Goal: Information Seeking & Learning: Check status

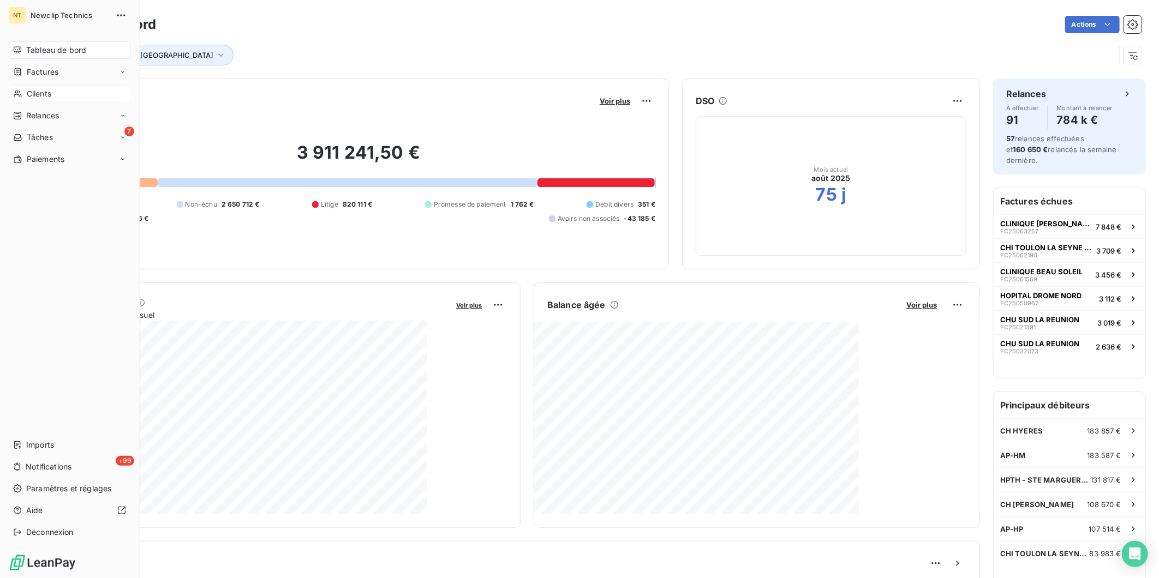
click at [35, 89] on span "Clients" at bounding box center [39, 93] width 25 height 11
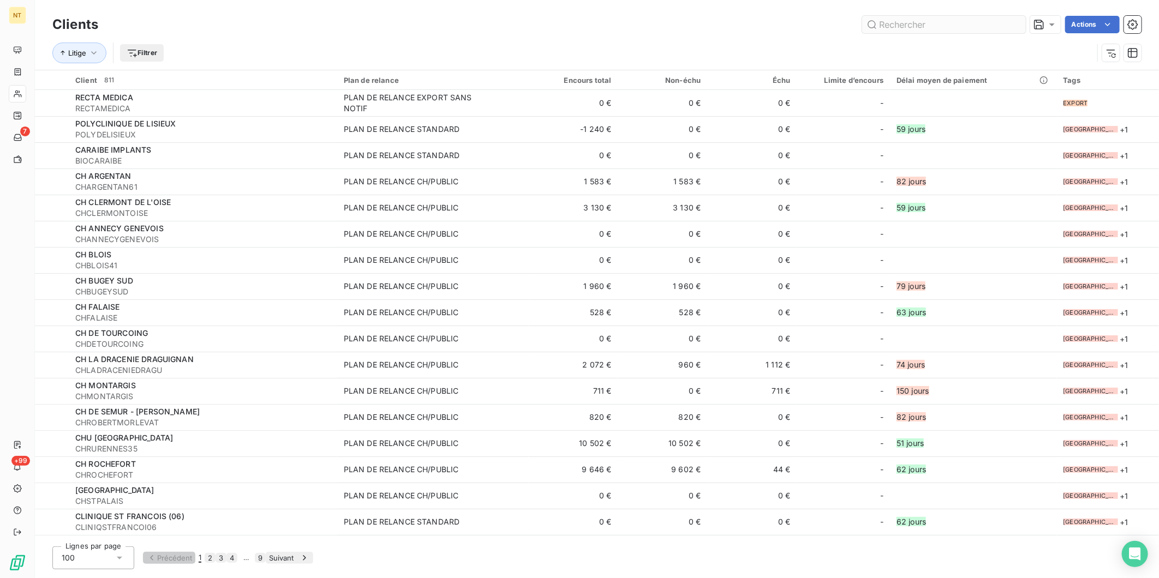
click at [925, 22] on input "text" at bounding box center [944, 24] width 164 height 17
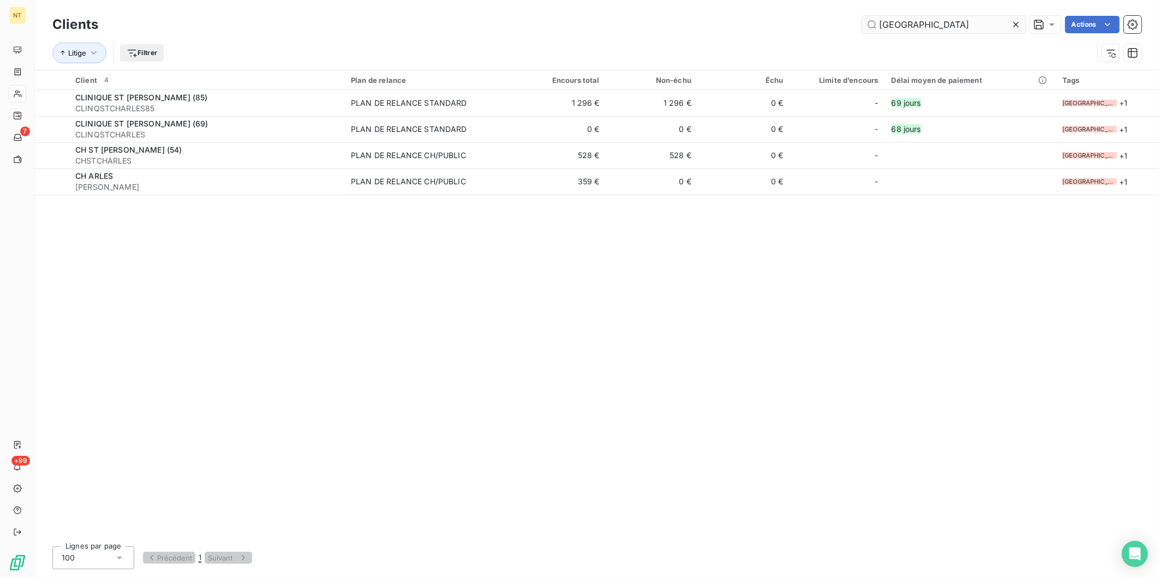
type input "[GEOGRAPHIC_DATA]"
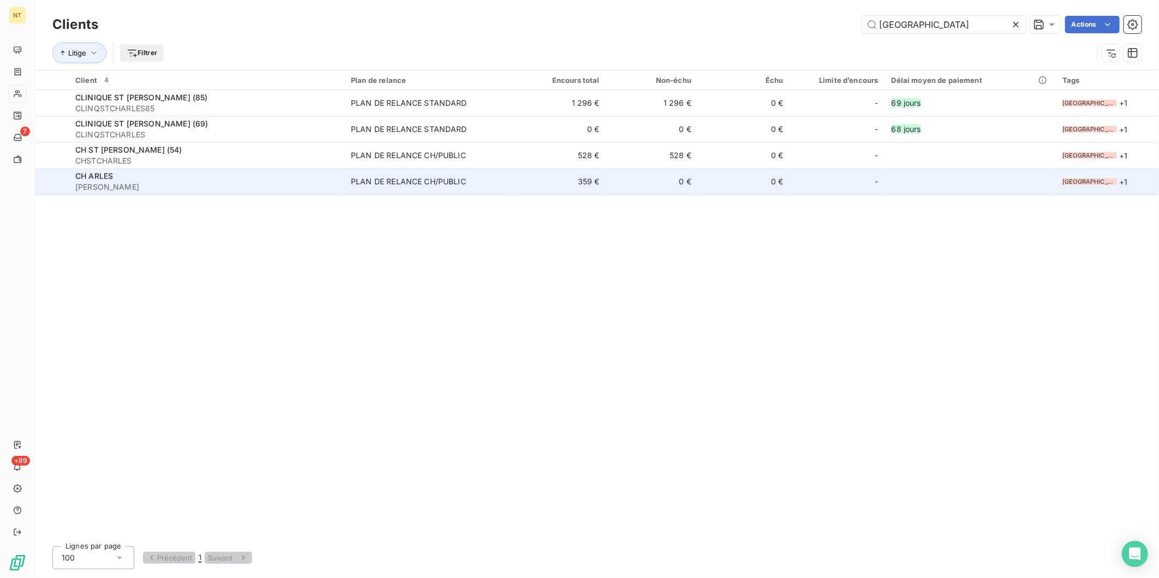
click at [201, 182] on span "[PERSON_NAME]" at bounding box center [206, 187] width 262 height 11
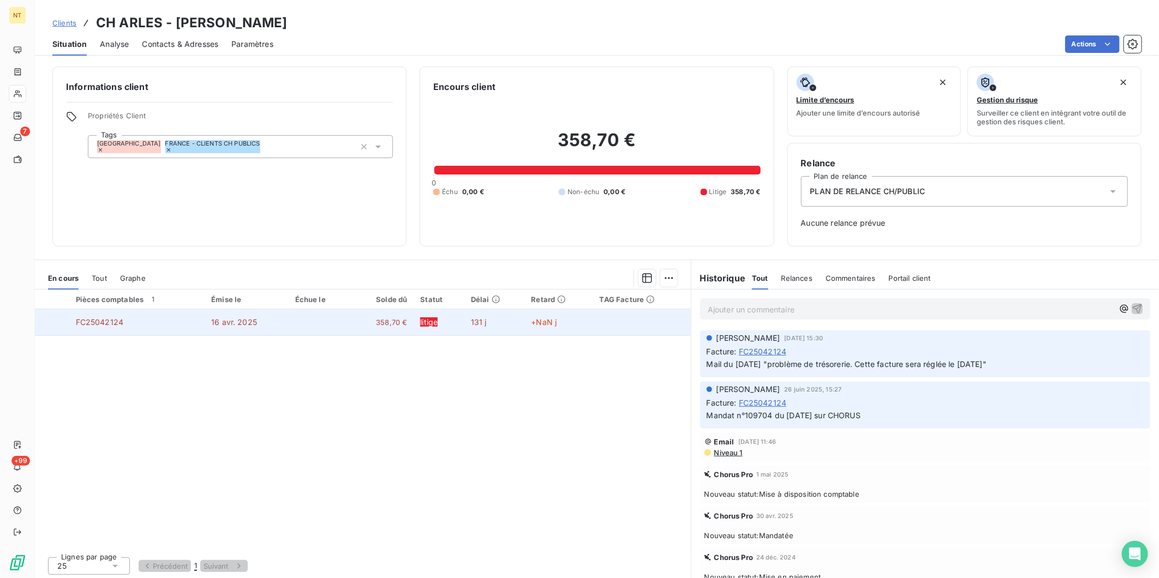
click at [563, 320] on td "+NaN j" at bounding box center [559, 322] width 68 height 26
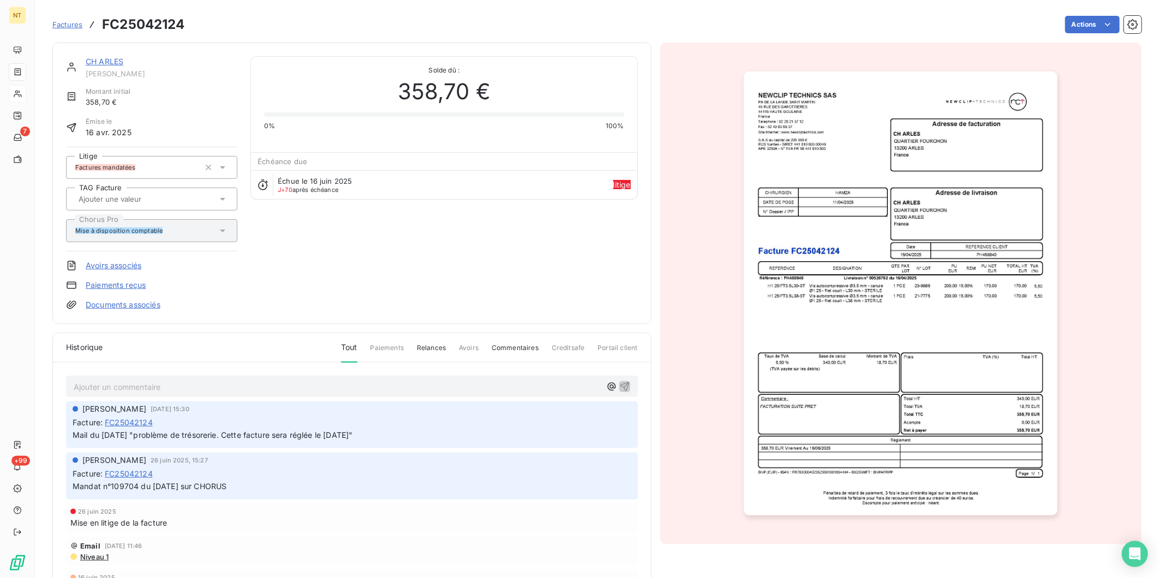
click at [106, 62] on link "CH ARLES" at bounding box center [105, 61] width 38 height 9
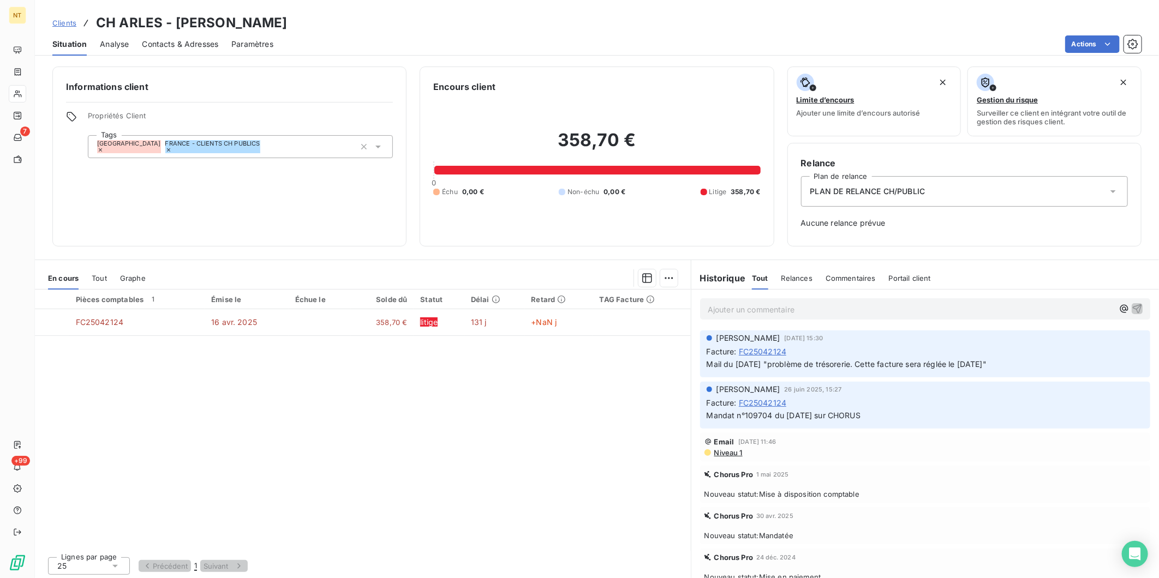
click at [539, 520] on div "Pièces comptables 1 Émise le Échue le Solde dû Statut Délai Retard TAG Facture …" at bounding box center [363, 420] width 656 height 261
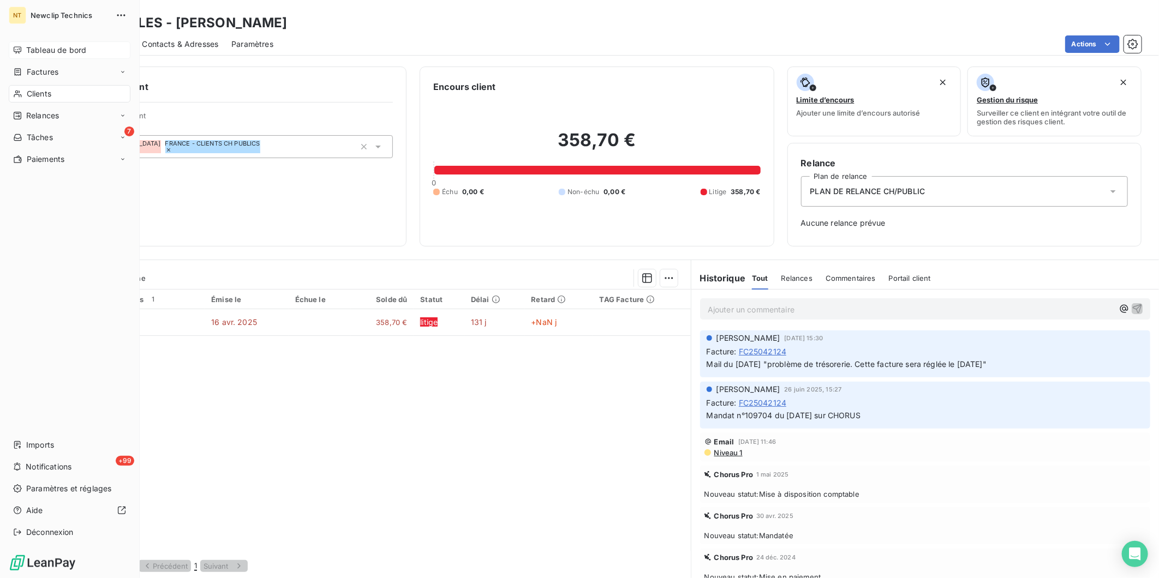
click at [32, 44] on div "Tableau de bord" at bounding box center [70, 49] width 122 height 17
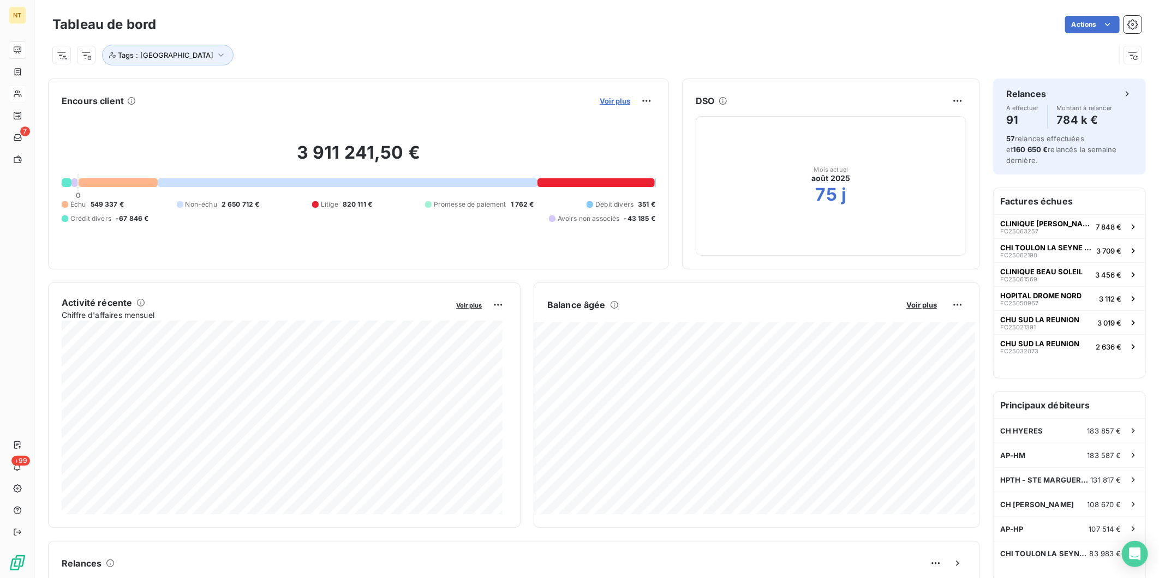
click at [609, 100] on span "Voir plus" at bounding box center [614, 101] width 31 height 9
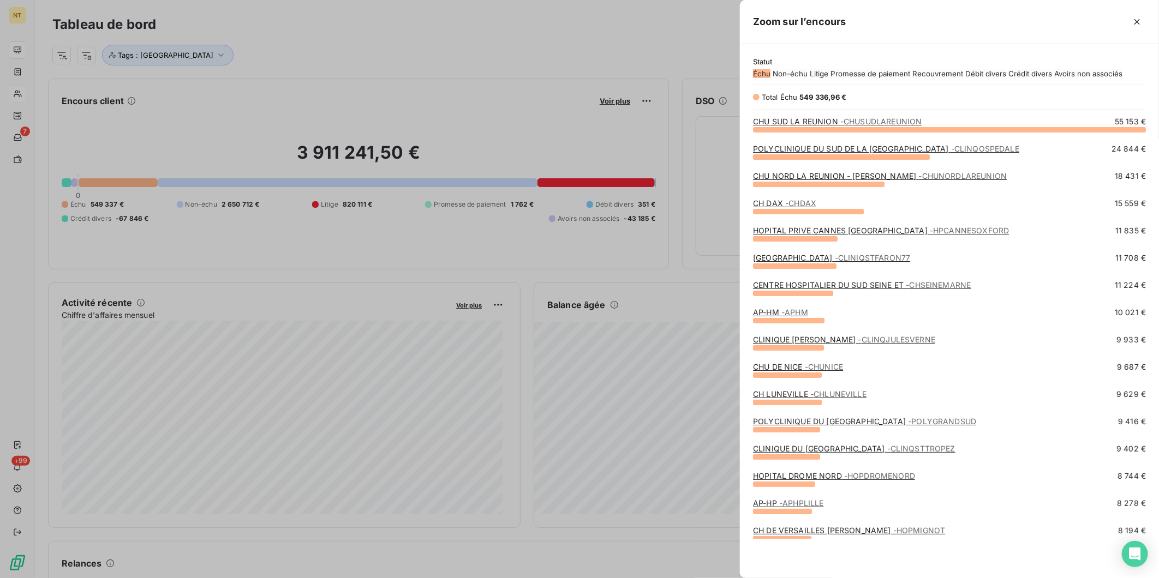
scroll to position [413, 410]
click at [866, 143] on div "CHU SUD LA REUNION - [GEOGRAPHIC_DATA] 55 153 €" at bounding box center [949, 129] width 393 height 27
click at [862, 153] on link "POLYCLINIQUE DU SUD DE LA CORSE - S - CLINQOSPEDALE" at bounding box center [886, 148] width 266 height 9
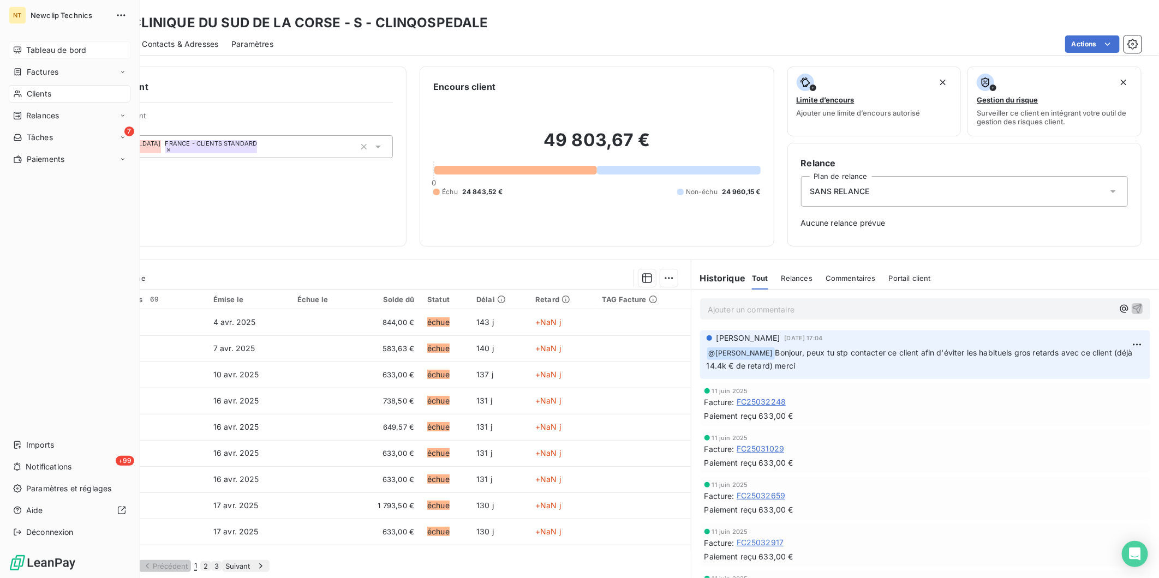
click at [16, 46] on icon at bounding box center [17, 50] width 9 height 9
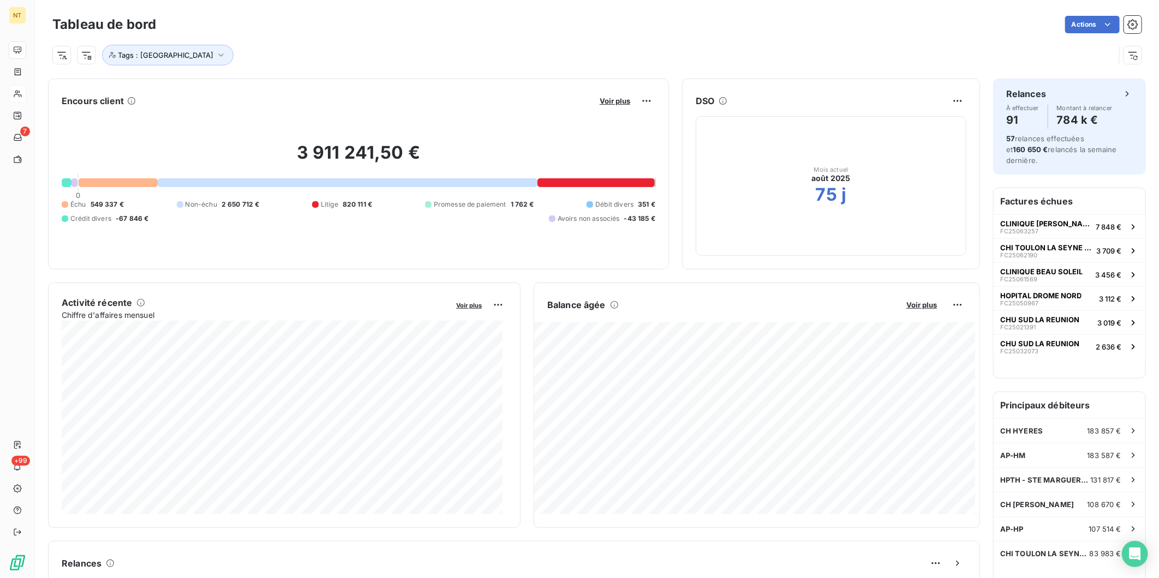
click at [596, 101] on button "Voir plus" at bounding box center [614, 101] width 37 height 10
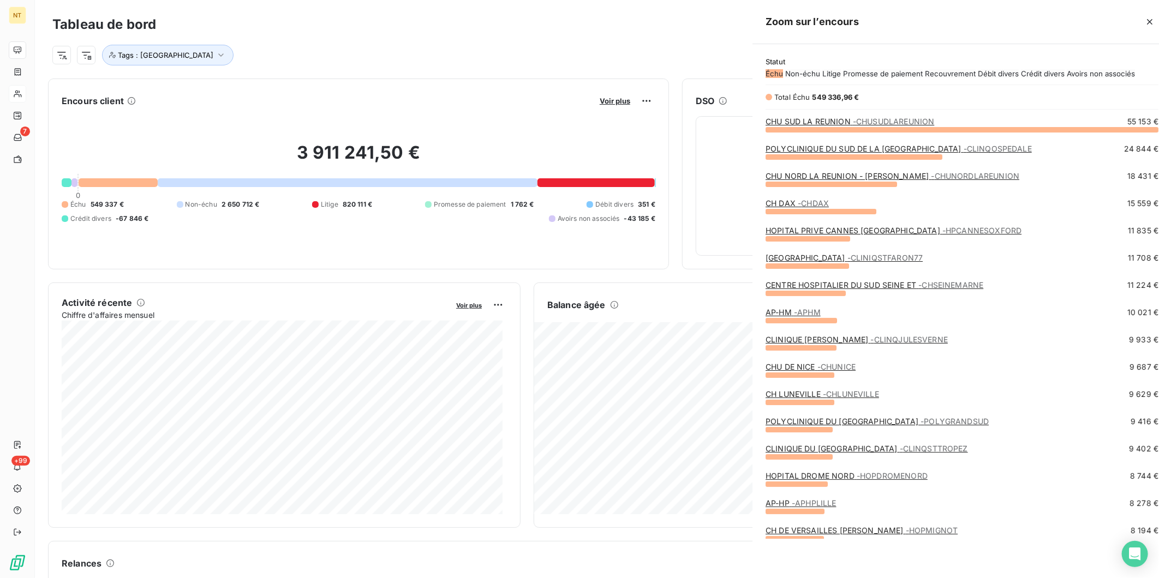
scroll to position [569, 410]
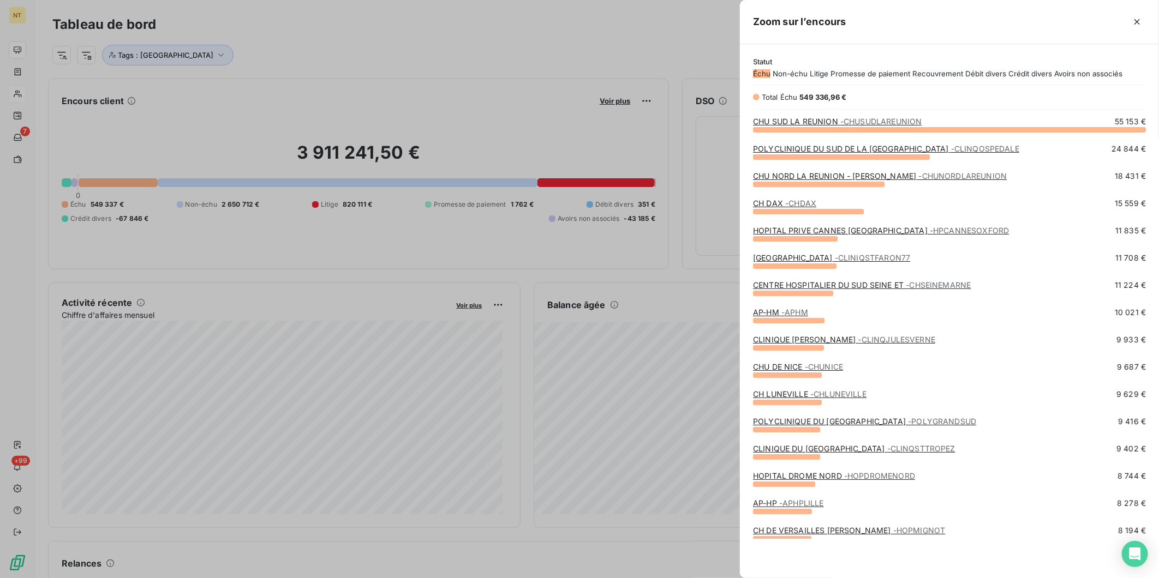
click at [929, 235] on span "- HPCANNESOXFORD" at bounding box center [968, 230] width 79 height 9
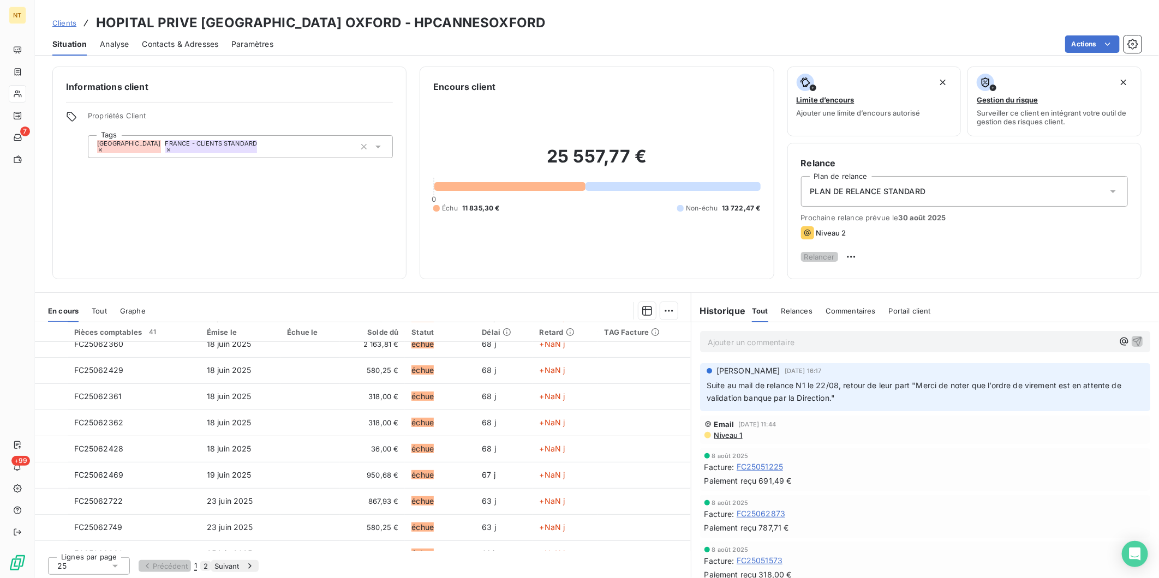
scroll to position [363, 0]
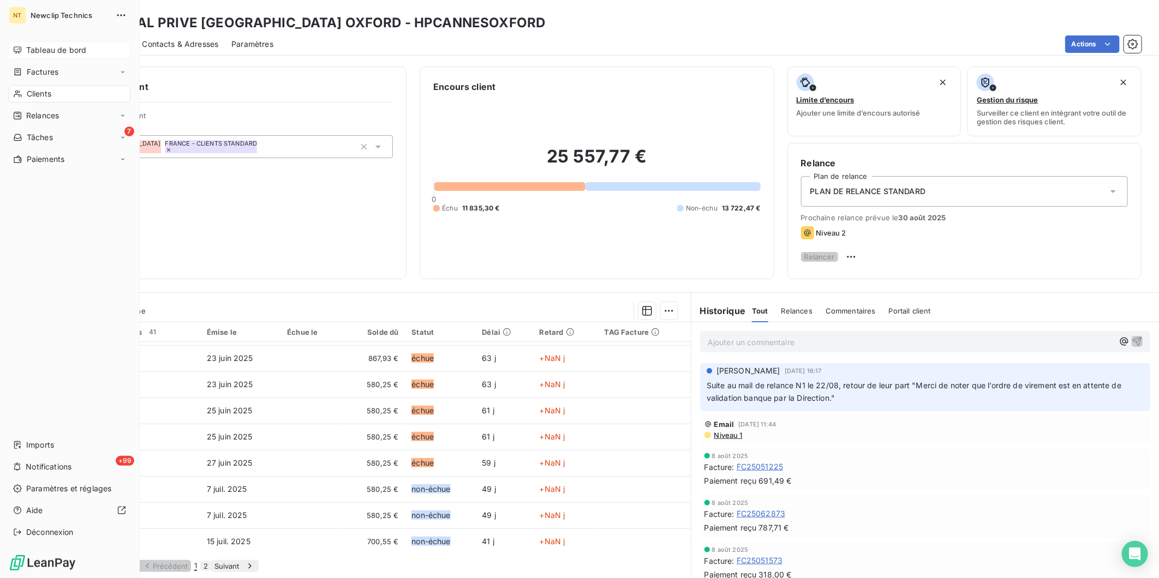
click at [29, 47] on span "Tableau de bord" at bounding box center [56, 50] width 60 height 11
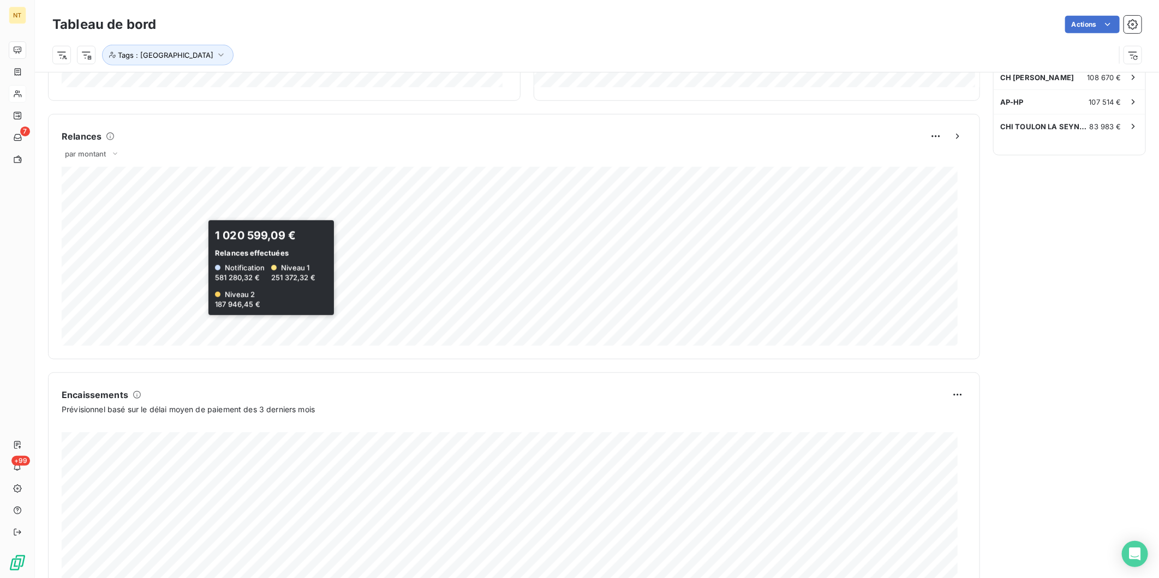
scroll to position [485, 0]
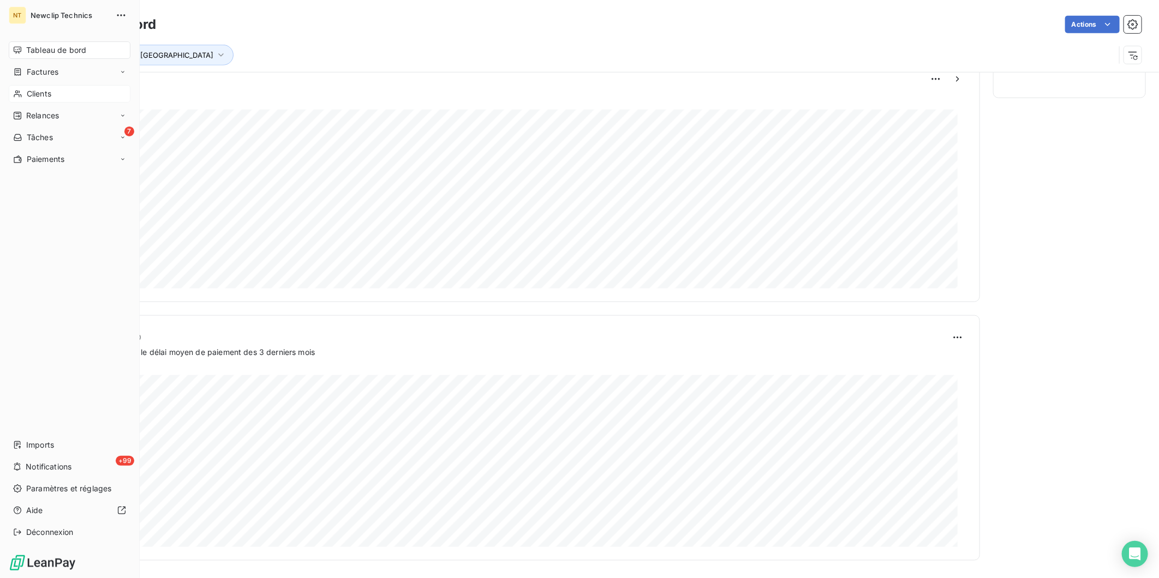
click at [20, 44] on div "Tableau de bord" at bounding box center [70, 49] width 122 height 17
click at [41, 133] on span "Tâches" at bounding box center [40, 137] width 26 height 11
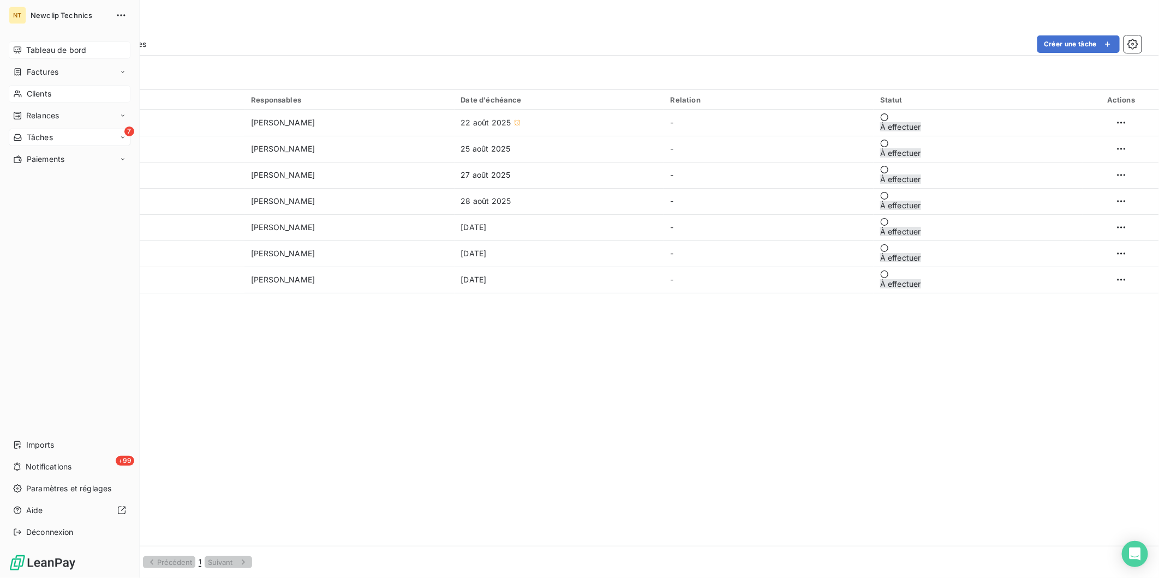
click at [21, 49] on icon at bounding box center [18, 49] width 8 height 7
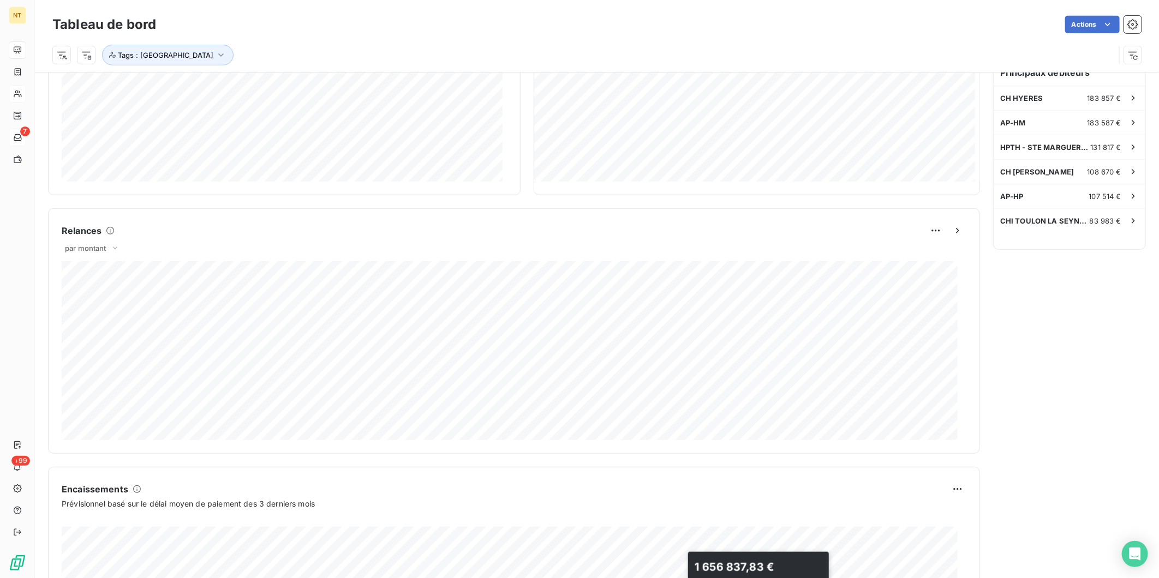
scroll to position [485, 0]
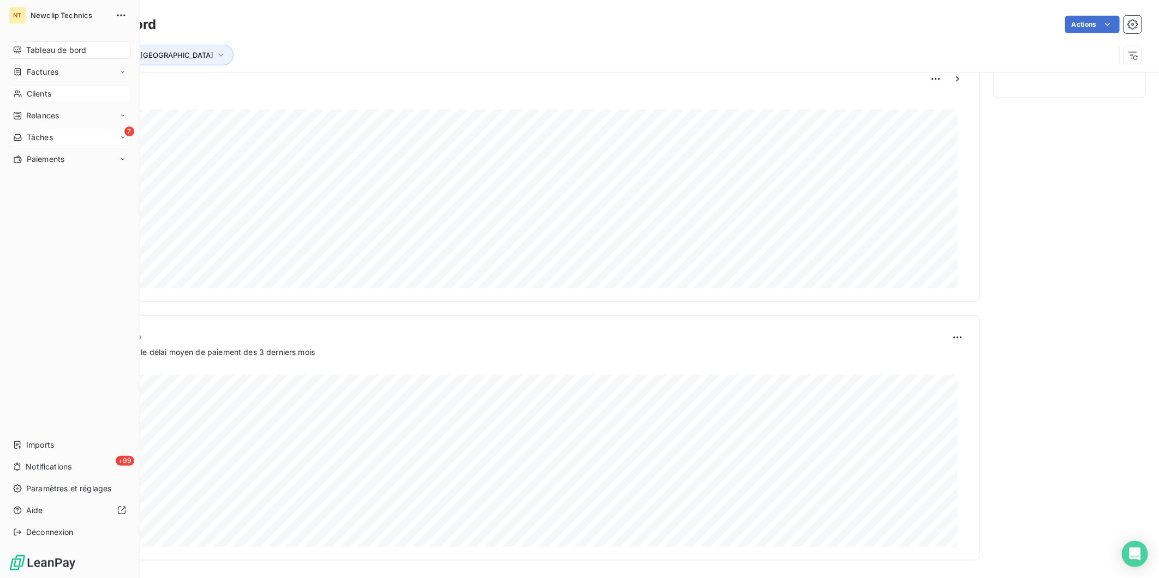
click at [41, 134] on span "Tâches" at bounding box center [40, 137] width 26 height 11
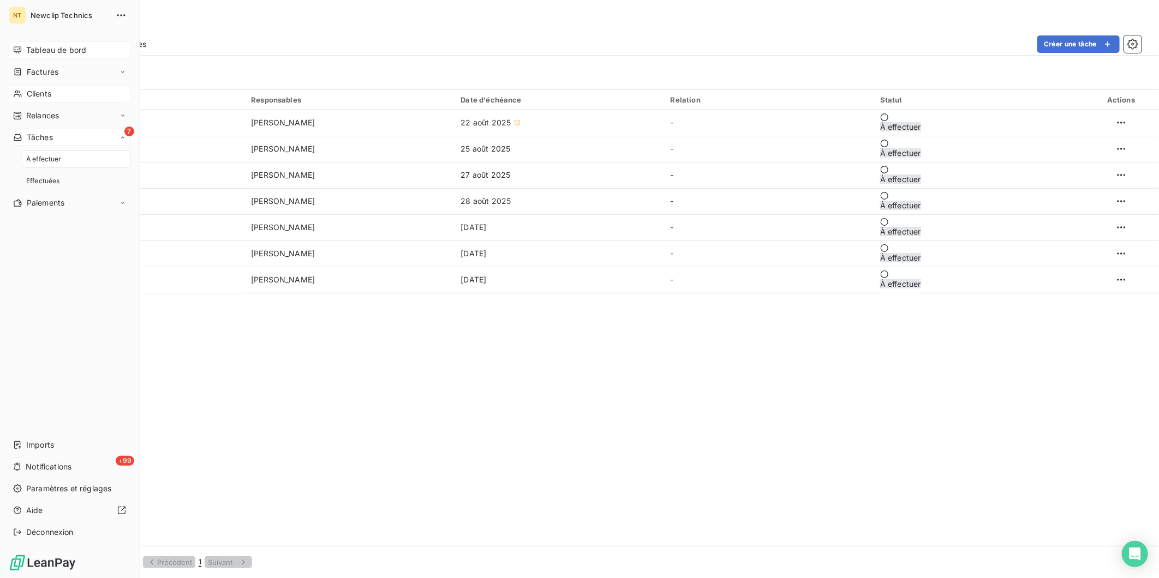
click at [44, 50] on span "Tableau de bord" at bounding box center [56, 50] width 60 height 11
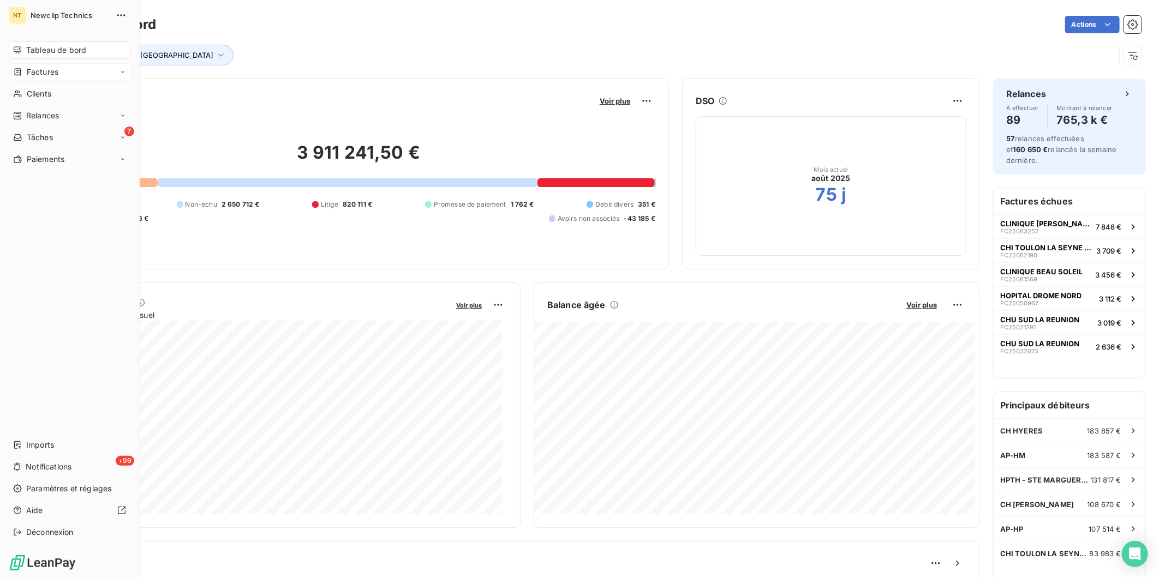
drag, startPoint x: 27, startPoint y: 93, endPoint x: 115, endPoint y: 79, distance: 88.4
click at [27, 93] on span "Clients" at bounding box center [39, 93] width 25 height 11
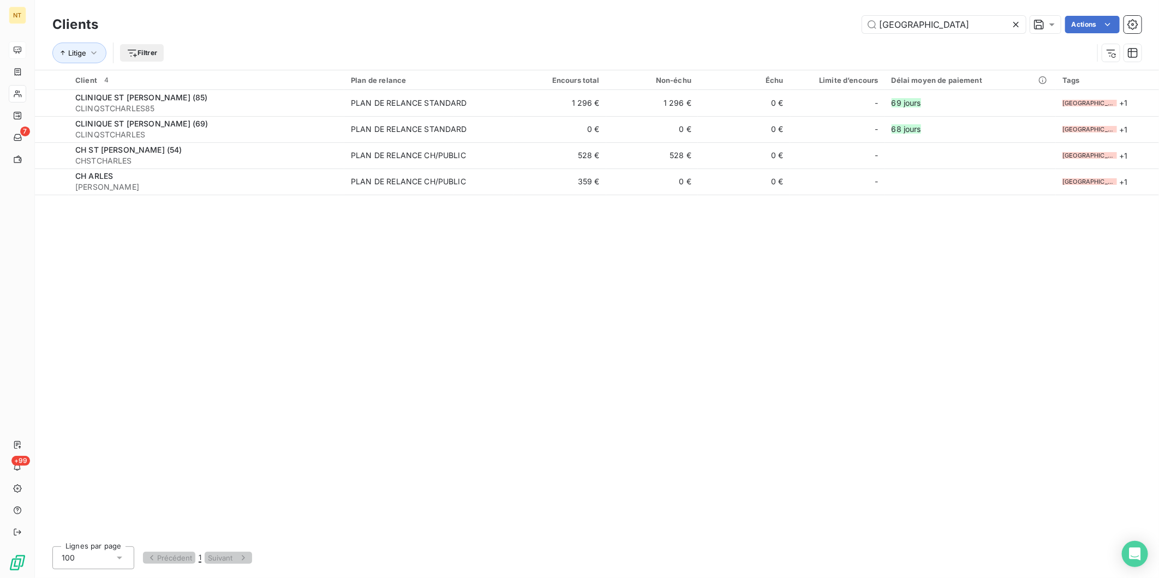
drag, startPoint x: 902, startPoint y: 25, endPoint x: 772, endPoint y: 9, distance: 130.9
click at [772, 9] on div "Clients arles Actions Litige Filtrer" at bounding box center [597, 35] width 1124 height 70
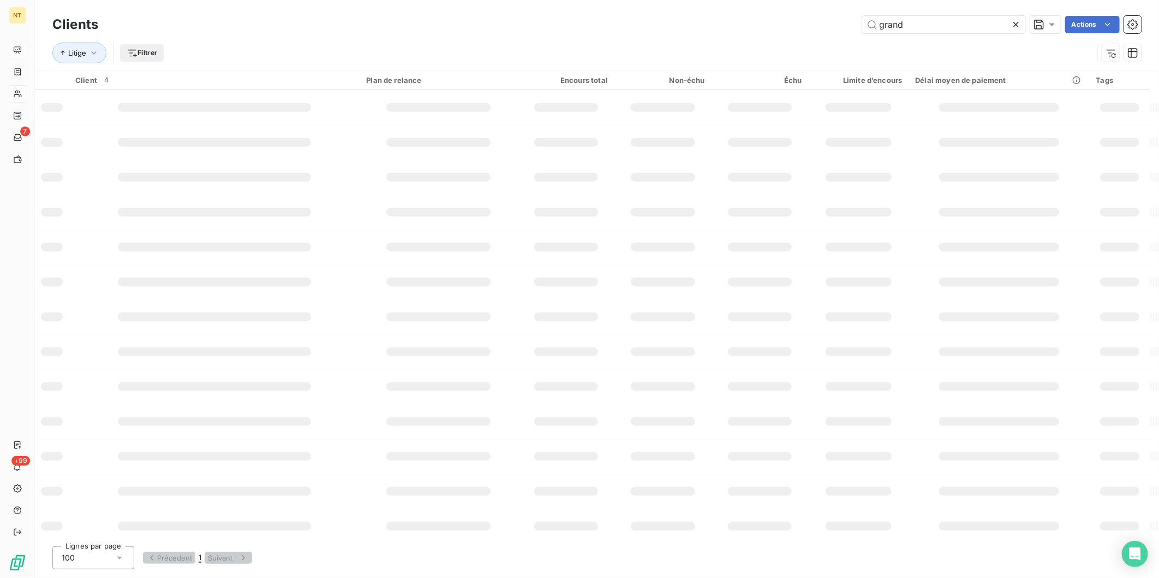
type input "grand"
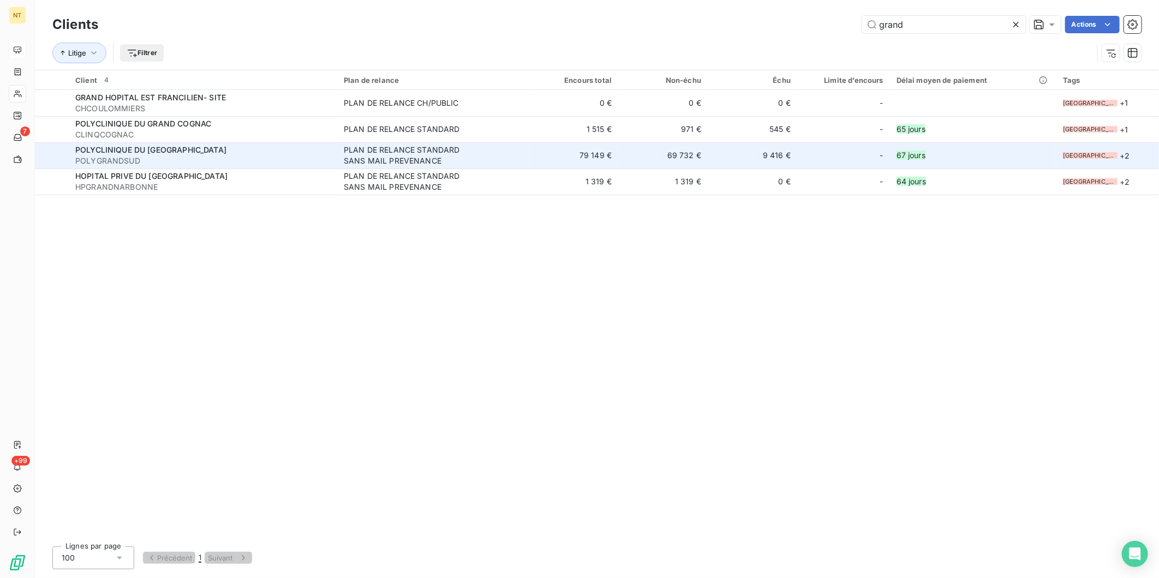
click at [96, 145] on span "POLYCLINIQUE DU [GEOGRAPHIC_DATA]" at bounding box center [150, 149] width 151 height 9
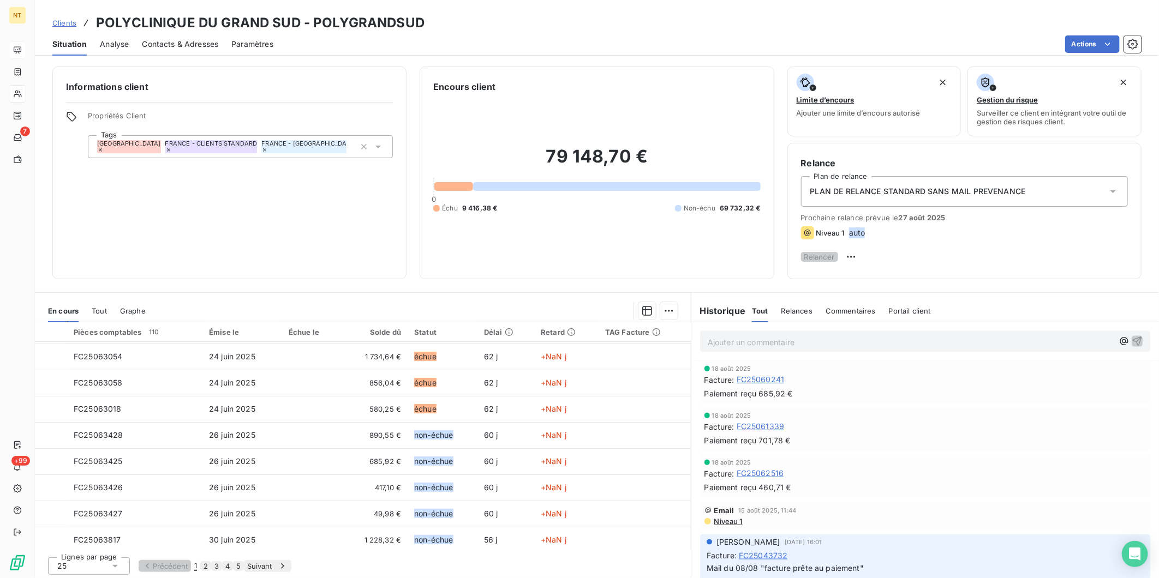
scroll to position [1091, 0]
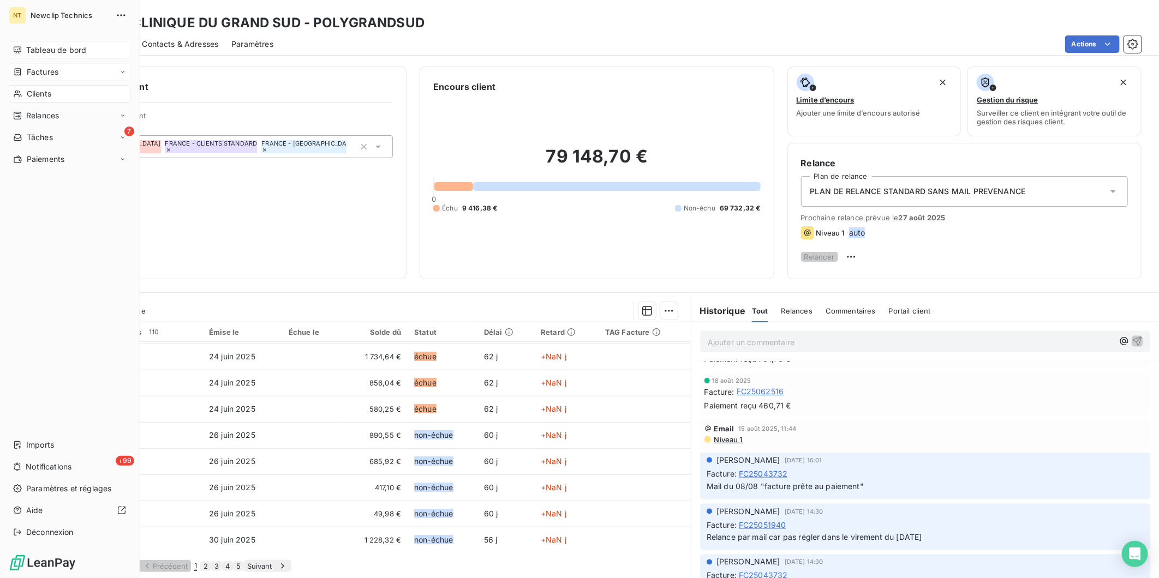
click at [42, 71] on span "Factures" at bounding box center [43, 72] width 32 height 11
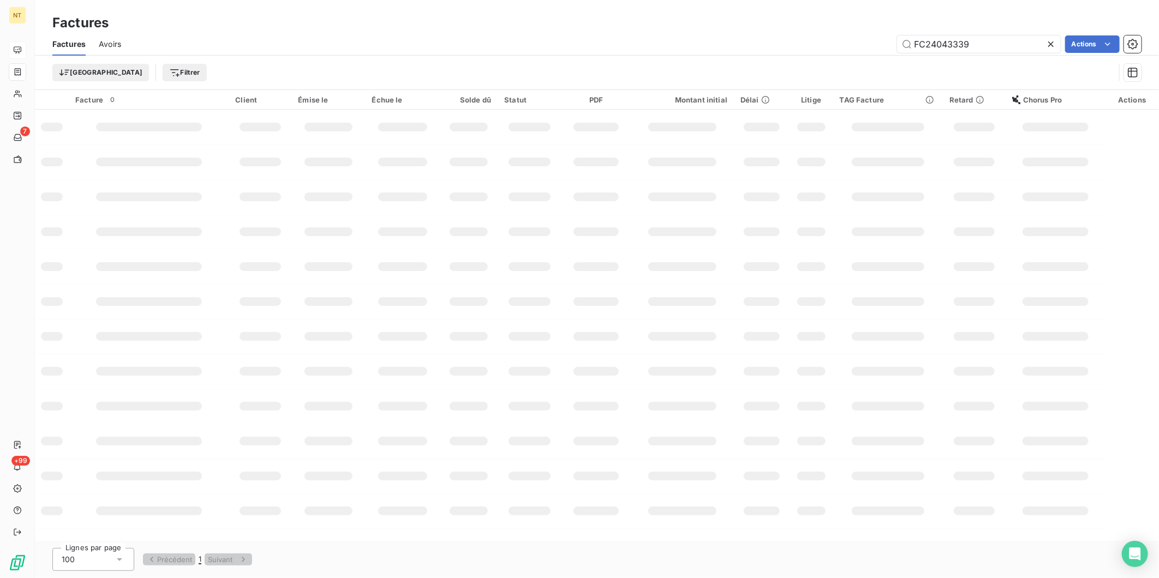
drag, startPoint x: 1003, startPoint y: 44, endPoint x: 765, endPoint y: 24, distance: 238.7
click at [766, 24] on div "Factures Factures Avoirs FC24043339 Actions Trier Filtrer" at bounding box center [597, 45] width 1124 height 90
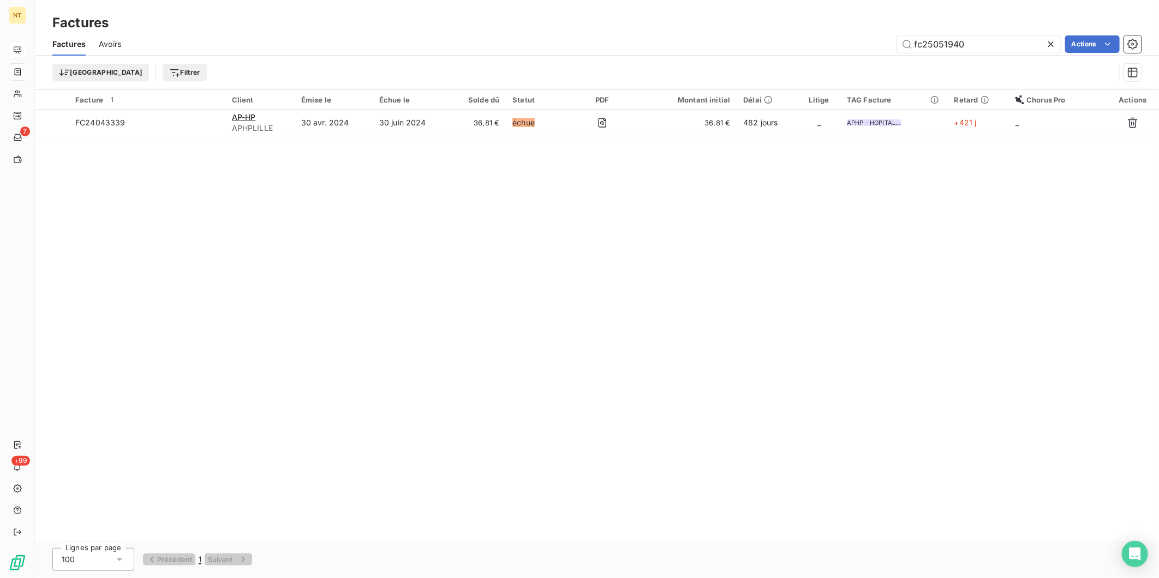
type input "fc25051940"
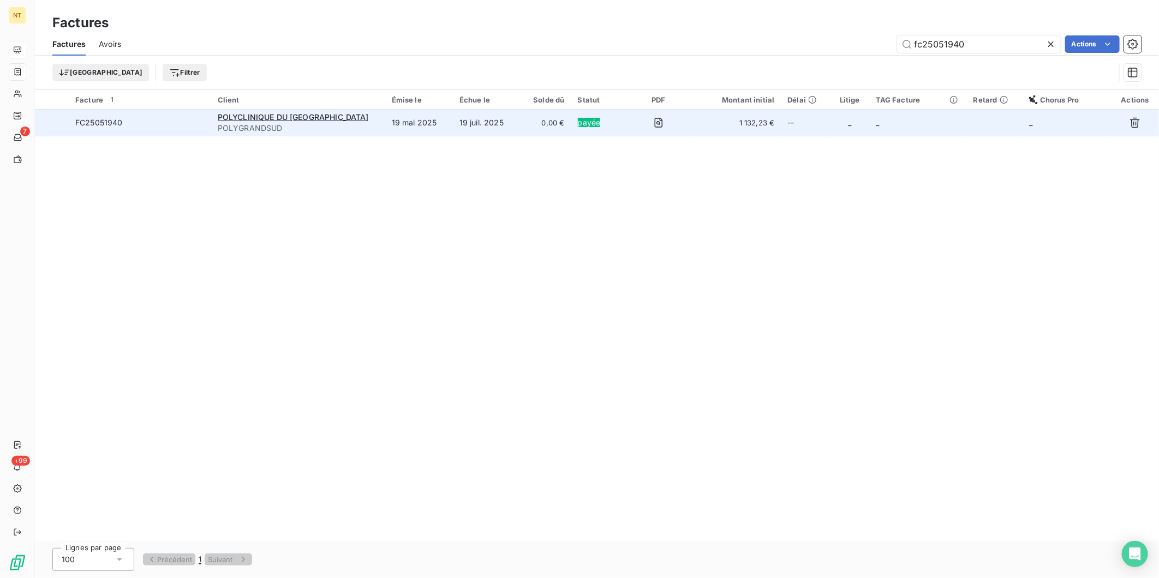
click at [196, 130] on td "FC25051940" at bounding box center [140, 123] width 142 height 26
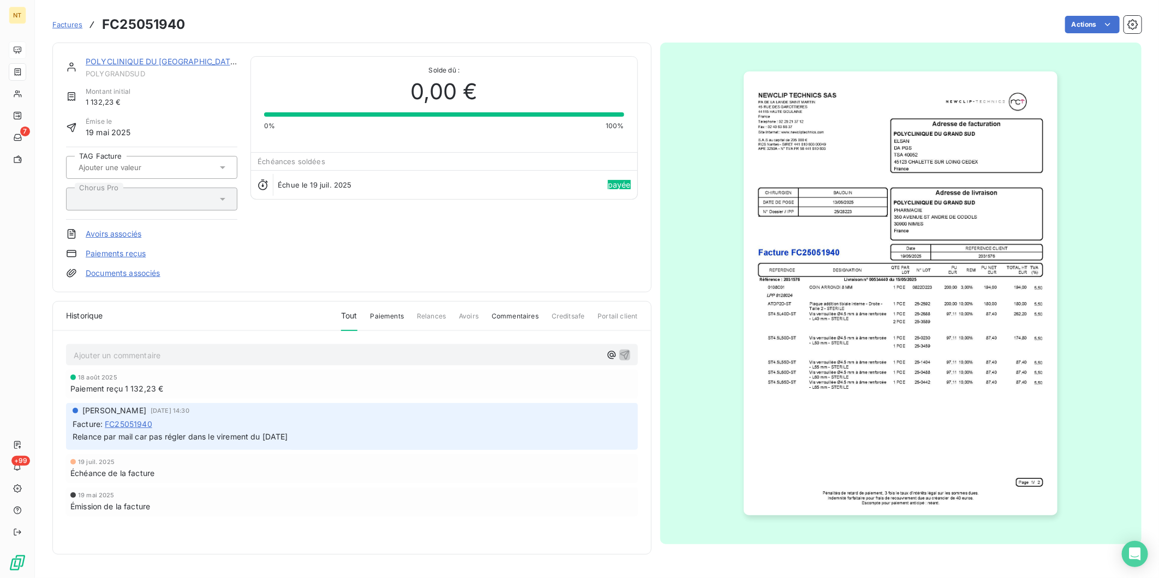
click at [105, 386] on span "Paiement reçu" at bounding box center [96, 388] width 52 height 11
click at [183, 58] on link "POLYCLINIQUE DU [GEOGRAPHIC_DATA]" at bounding box center [162, 61] width 153 height 9
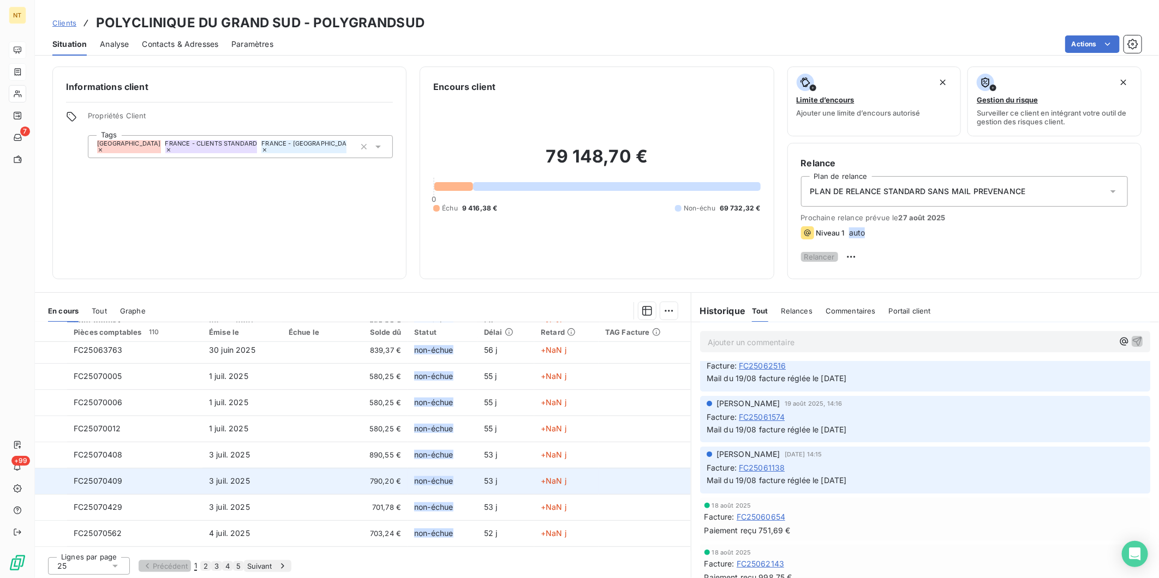
scroll to position [457, 0]
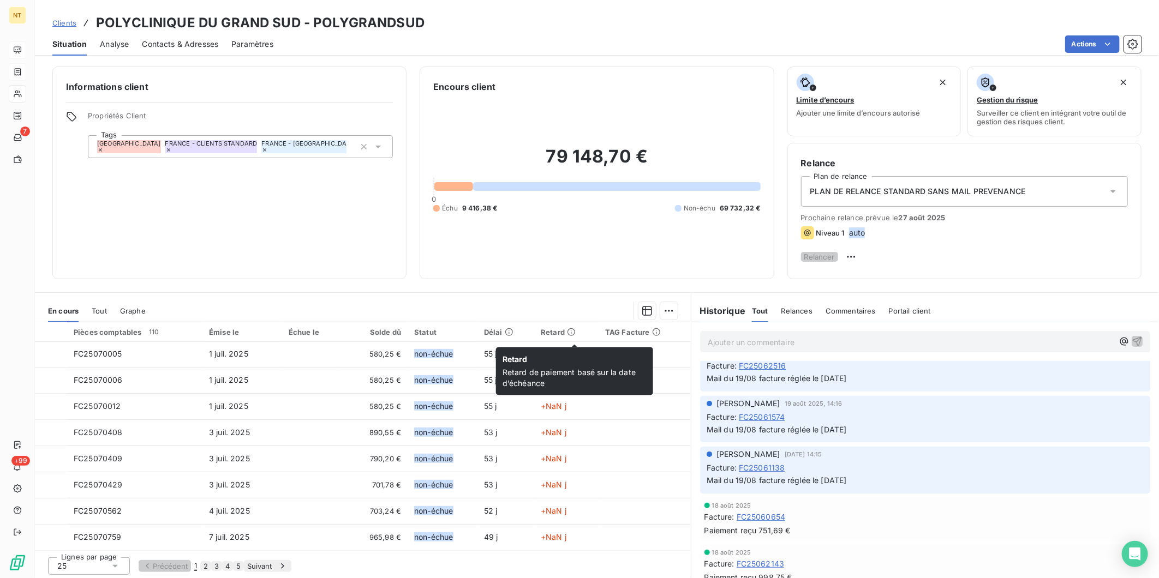
click at [574, 335] on icon at bounding box center [571, 332] width 9 height 9
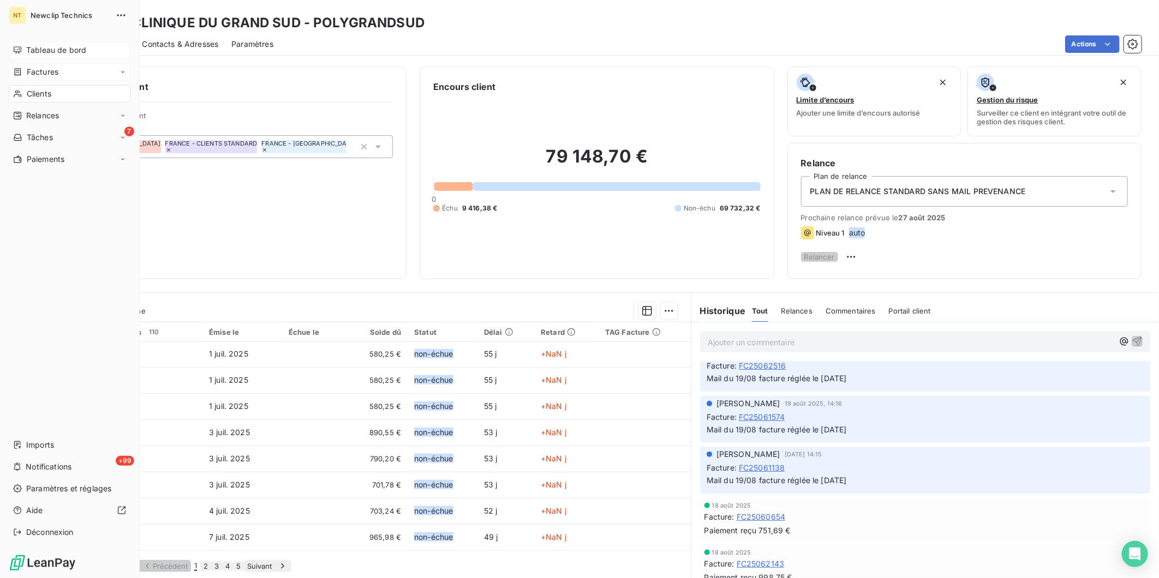
click at [25, 47] on div "Tableau de bord" at bounding box center [70, 49] width 122 height 17
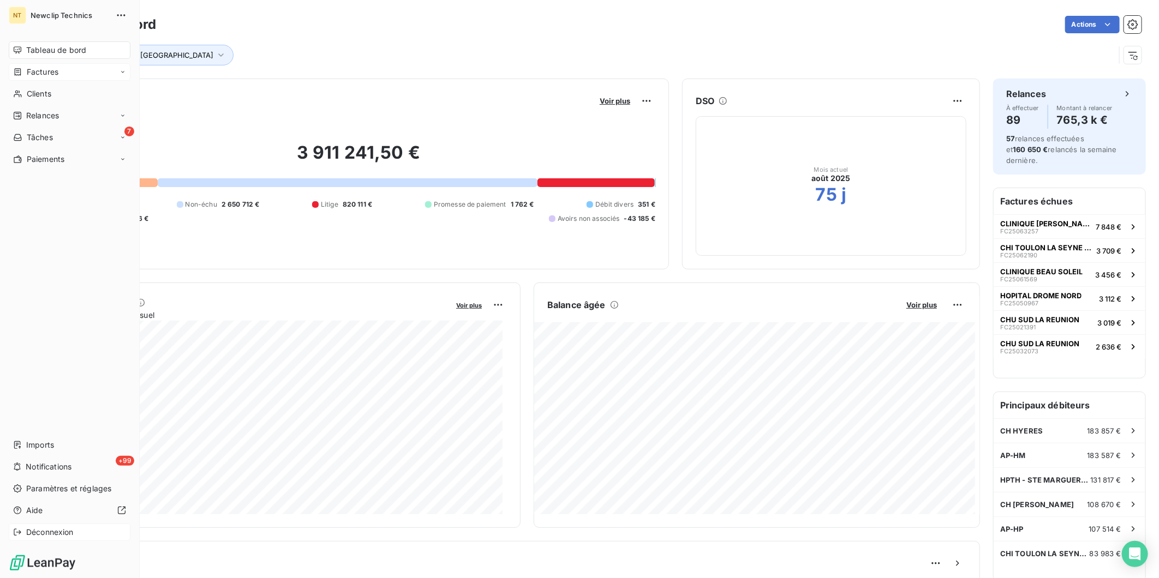
click at [81, 529] on div "Déconnexion" at bounding box center [70, 532] width 122 height 17
